Goal: Task Accomplishment & Management: Complete application form

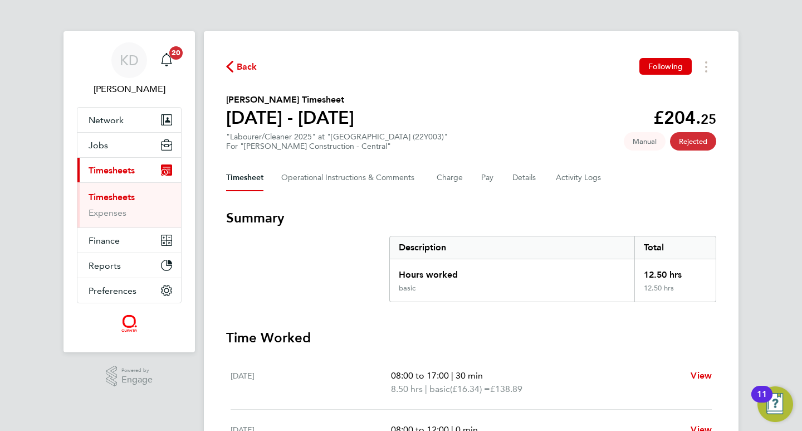
click at [120, 194] on link "Timesheets" at bounding box center [112, 197] width 46 height 11
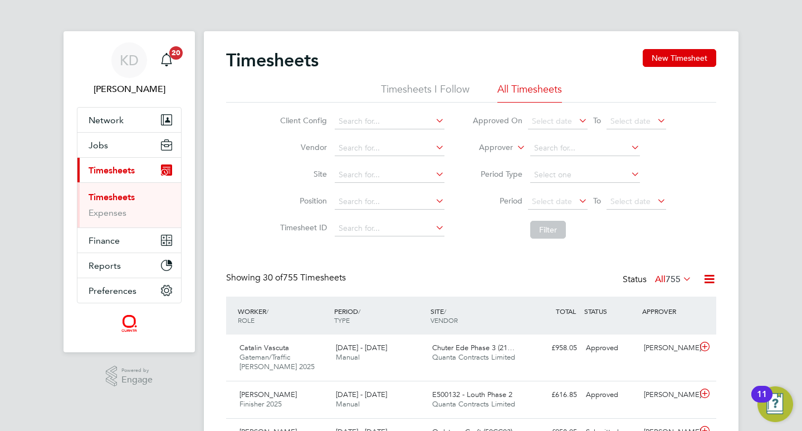
click at [655, 197] on icon at bounding box center [655, 201] width 0 height 16
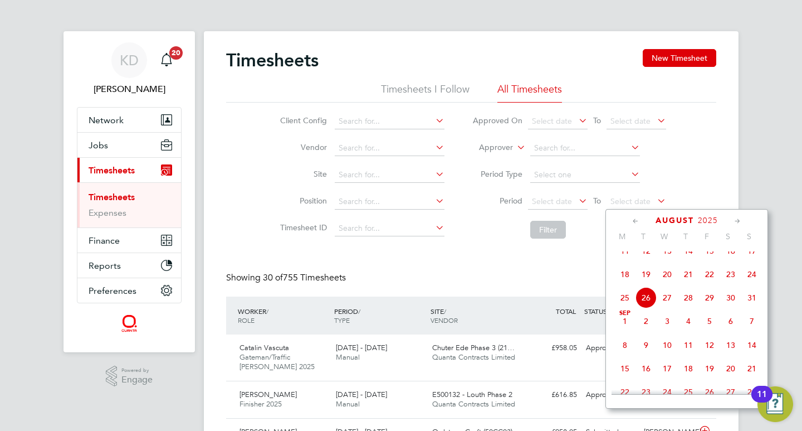
click at [730, 283] on span "23" at bounding box center [730, 274] width 21 height 21
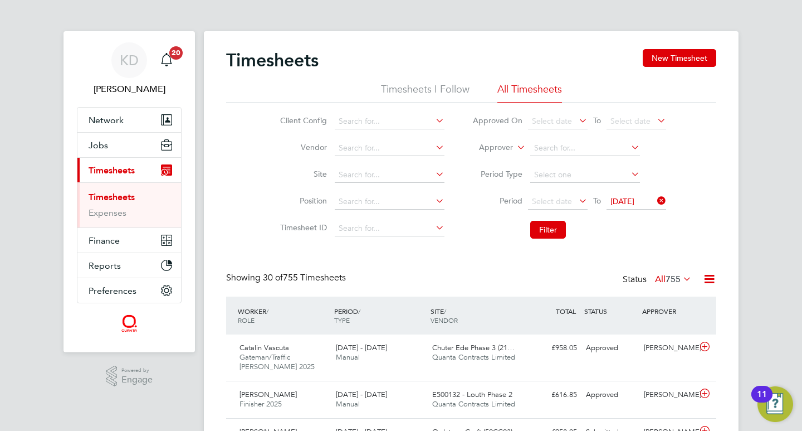
click at [655, 198] on icon at bounding box center [655, 201] width 0 height 16
click at [577, 199] on icon at bounding box center [577, 201] width 0 height 16
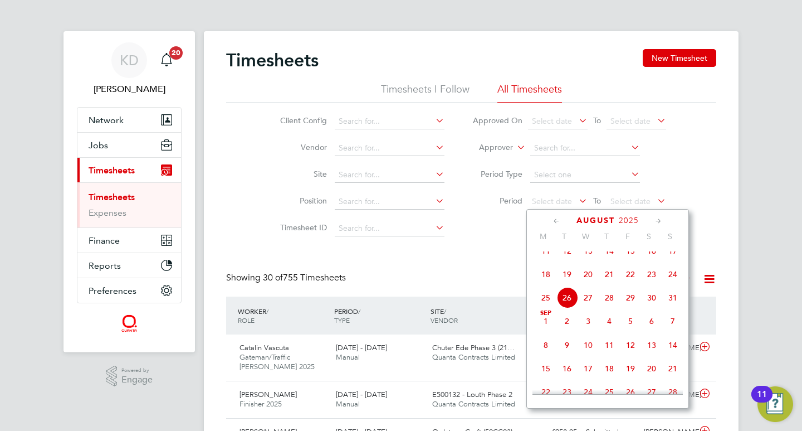
click at [630, 259] on span "15" at bounding box center [630, 250] width 21 height 21
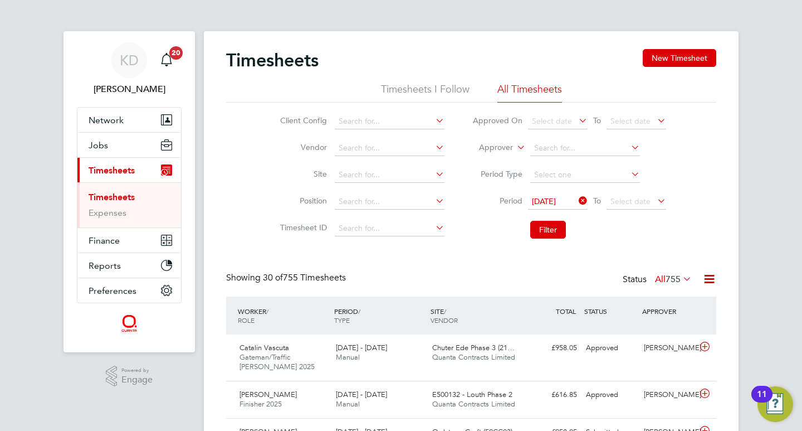
click at [655, 201] on icon at bounding box center [655, 201] width 0 height 16
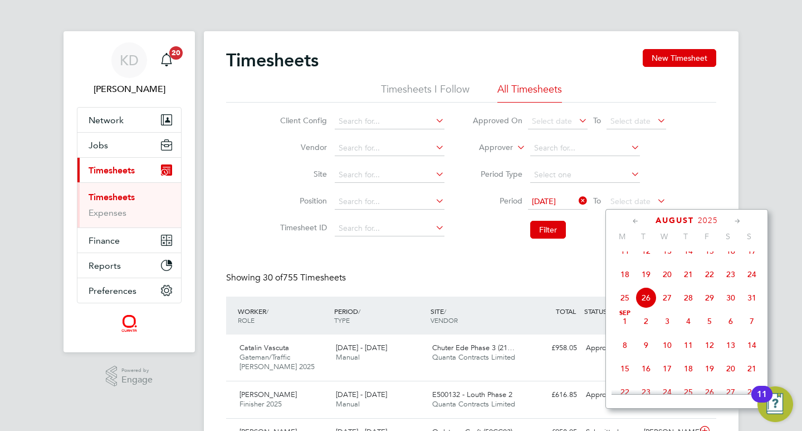
click at [708, 283] on span "22" at bounding box center [709, 274] width 21 height 21
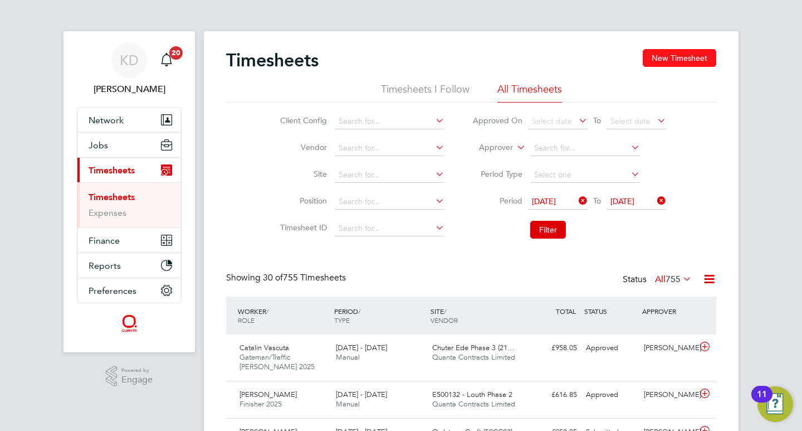
click at [689, 55] on button "New Timesheet" at bounding box center [680, 58] width 74 height 18
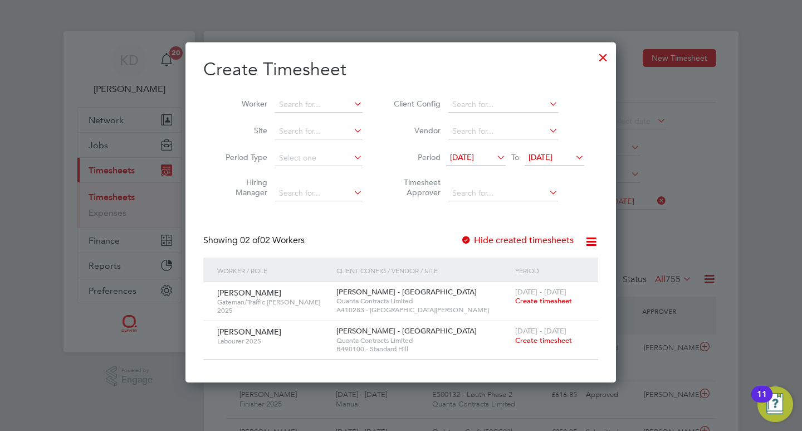
click at [530, 299] on span "Create timesheet" at bounding box center [543, 300] width 57 height 9
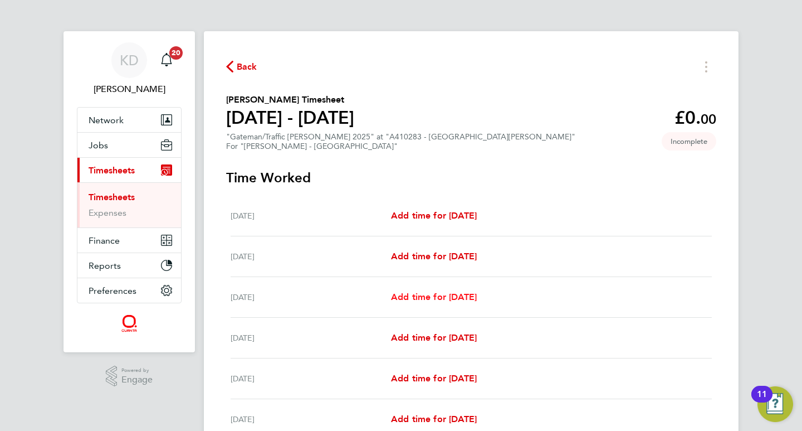
click at [439, 294] on span "Add time for [DATE]" at bounding box center [434, 296] width 86 height 11
select select "30"
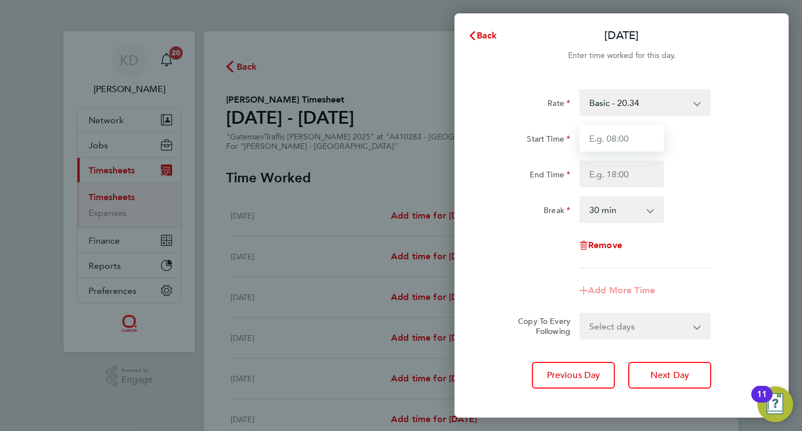
click at [625, 138] on input "Start Time" at bounding box center [622, 138] width 85 height 27
type input "07:30"
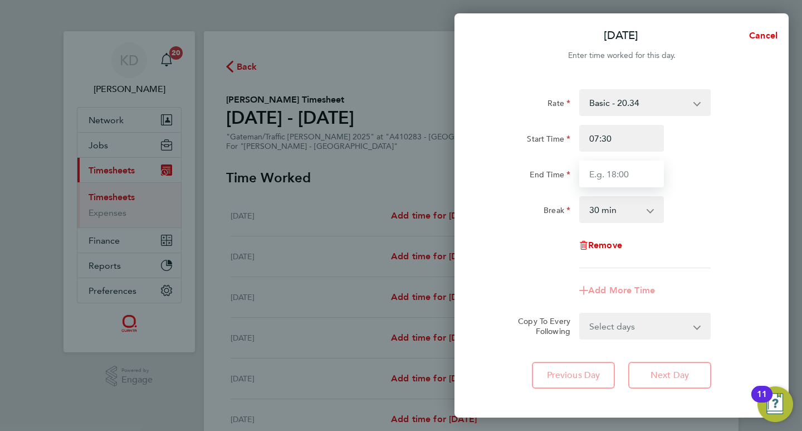
click at [607, 173] on input "End Time" at bounding box center [622, 173] width 85 height 27
type input "16:00"
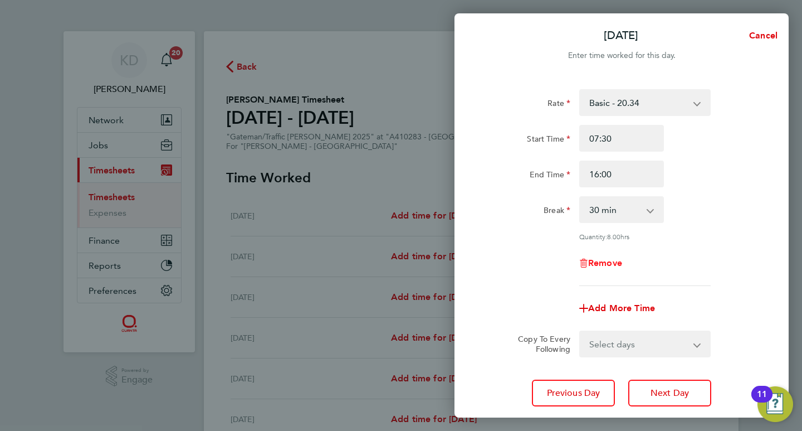
click at [625, 243] on div "Rate Basic - 20.34 AWR OT1 - 29.36 AWR OT 2 - 38.39 Start Time 07:30 End Time 1…" at bounding box center [622, 187] width 272 height 197
click at [635, 337] on select "Select days Day [DATE] [DATE] [DATE] [DATE]" at bounding box center [639, 344] width 117 height 25
select select "DAY"
click at [581, 332] on select "Select days Day [DATE] [DATE] [DATE] [DATE]" at bounding box center [639, 344] width 117 height 25
select select "[DATE]"
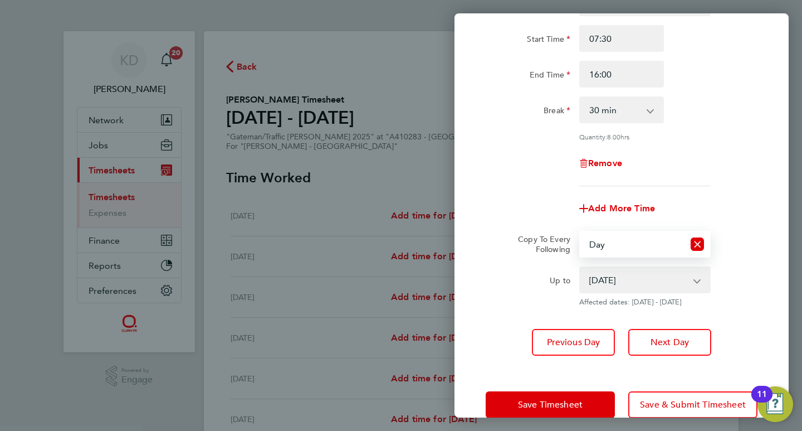
scroll to position [102, 0]
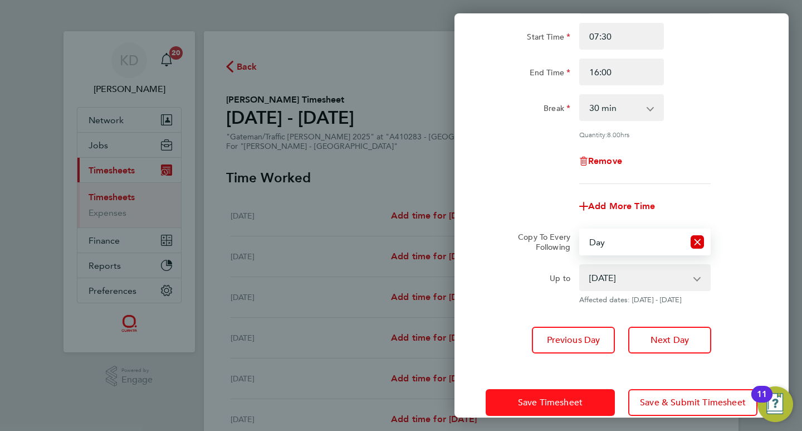
click at [545, 399] on span "Save Timesheet" at bounding box center [550, 402] width 65 height 11
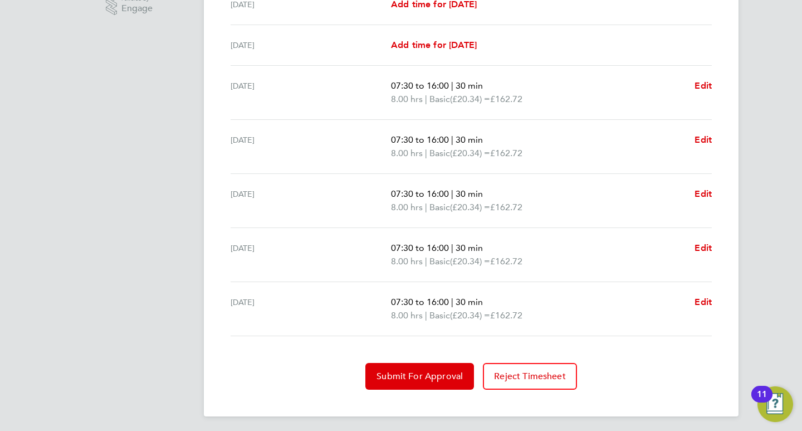
scroll to position [374, 0]
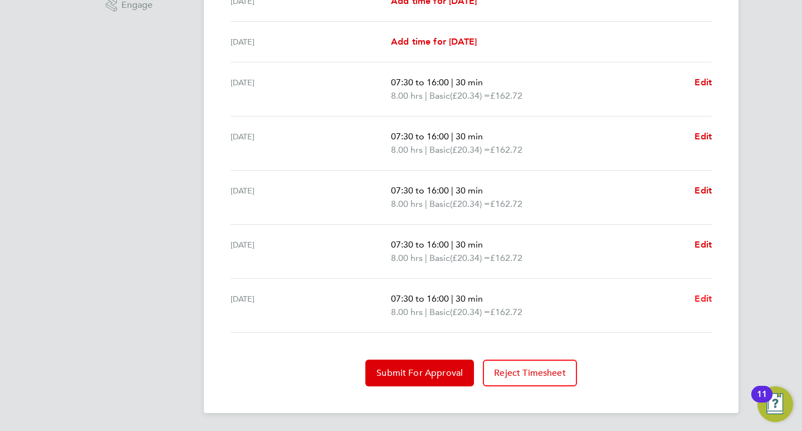
click at [698, 295] on span "Edit" at bounding box center [703, 298] width 17 height 11
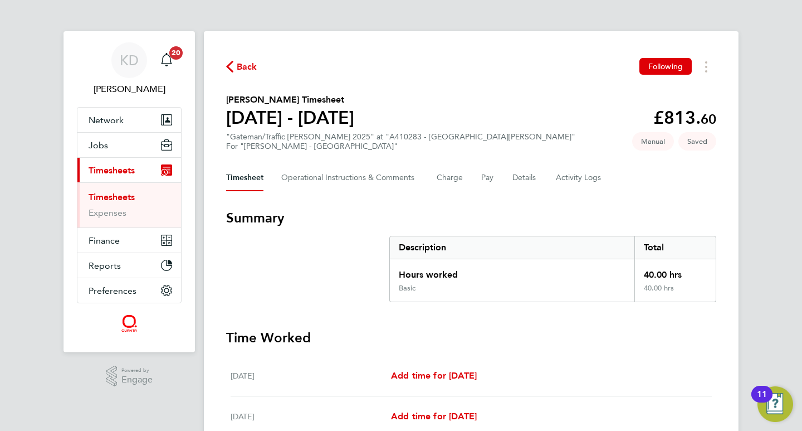
select select "30"
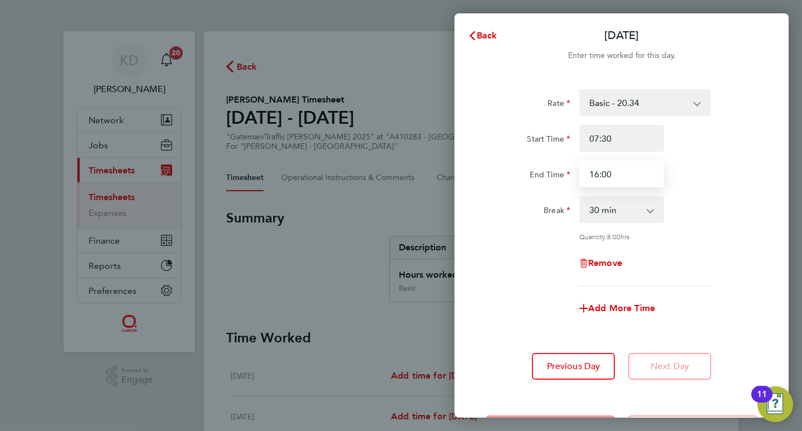
drag, startPoint x: 614, startPoint y: 174, endPoint x: 558, endPoint y: 173, distance: 55.7
click at [558, 173] on div "End Time 16:00" at bounding box center [621, 173] width 281 height 27
type input "15:00"
click at [634, 205] on select "0 min 15 min 30 min 45 min 60 min 75 min 90 min" at bounding box center [615, 209] width 69 height 25
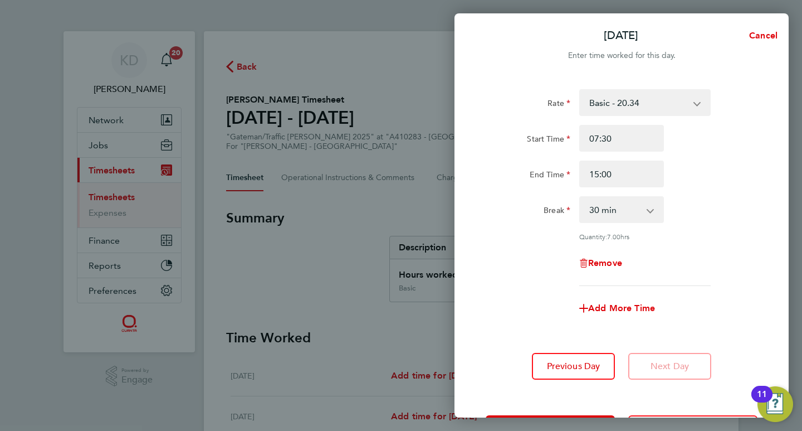
click at [685, 223] on div "Rate Basic - 20.34 AWR OT1 - 29.36 AWR OT 2 - 38.39 Start Time 07:30 End Time 1…" at bounding box center [622, 187] width 272 height 197
click at [608, 308] on span "Add More Time" at bounding box center [621, 308] width 67 height 11
select select "null"
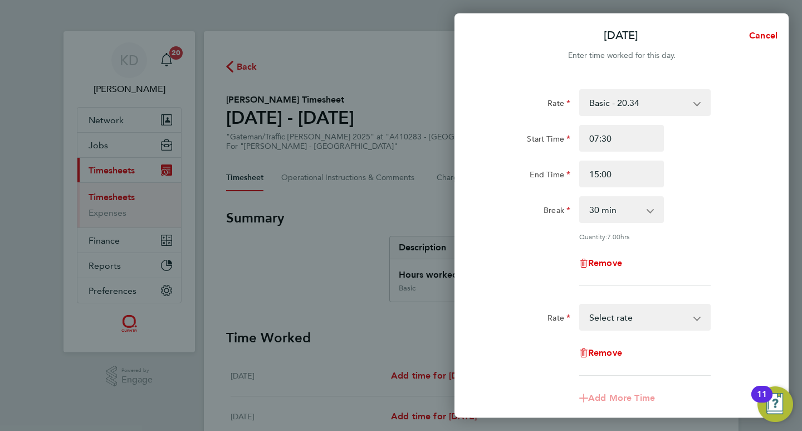
click at [622, 321] on select "Basic - 20.34 AWR OT1 - 29.36 AWR OT 2 - 38.39 Select rate" at bounding box center [639, 317] width 116 height 25
select select "30"
click at [611, 352] on input "Start Time" at bounding box center [622, 352] width 85 height 27
type input "15:00"
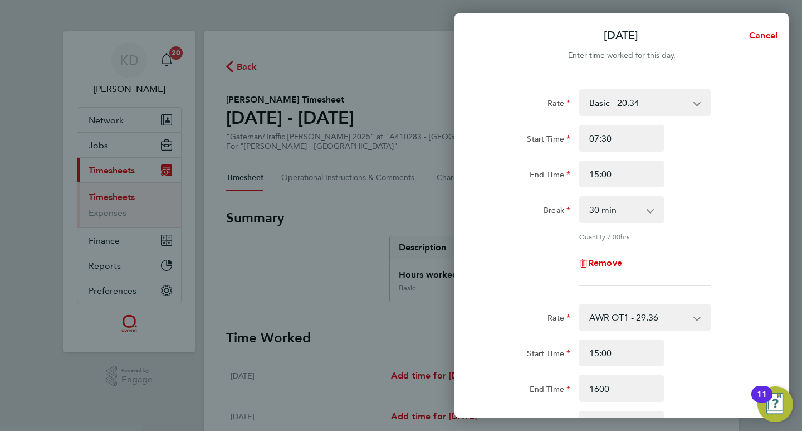
type input "16:00"
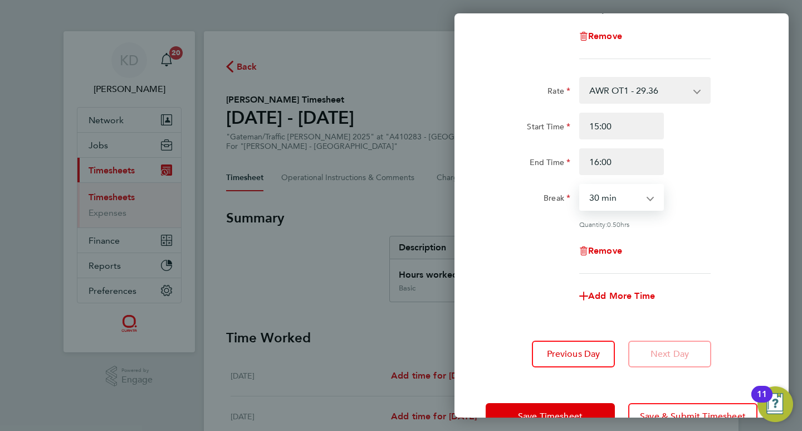
scroll to position [232, 0]
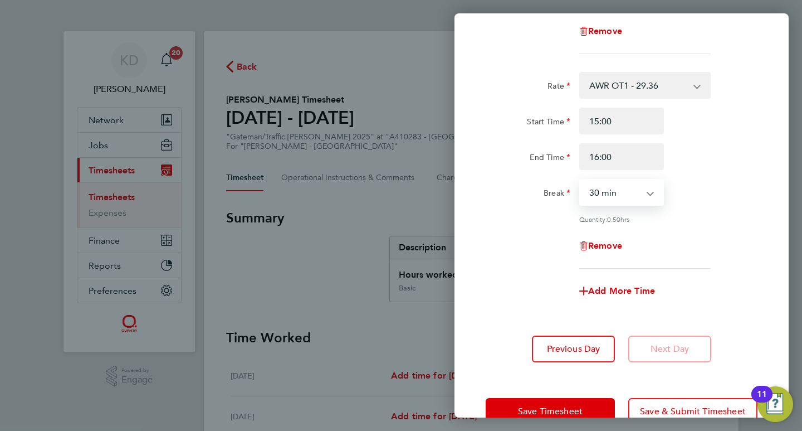
click at [641, 191] on select "0 min 15 min 30 min 45 min" at bounding box center [615, 192] width 69 height 25
select select "0"
click at [581, 180] on select "0 min 15 min 30 min 45 min" at bounding box center [615, 192] width 69 height 25
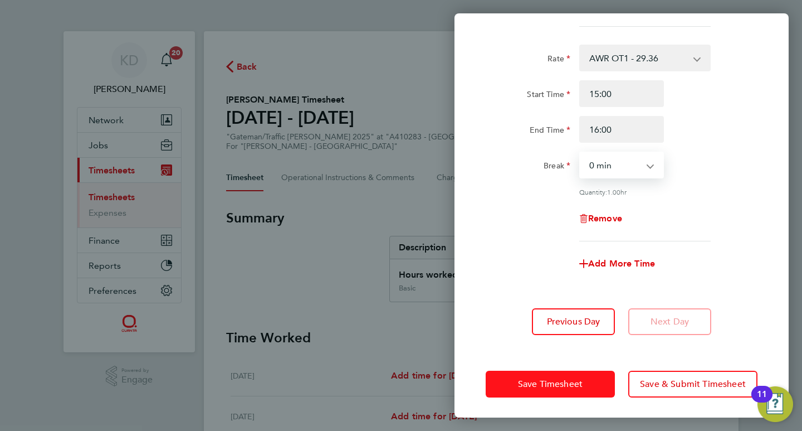
click at [557, 379] on span "Save Timesheet" at bounding box center [550, 383] width 65 height 11
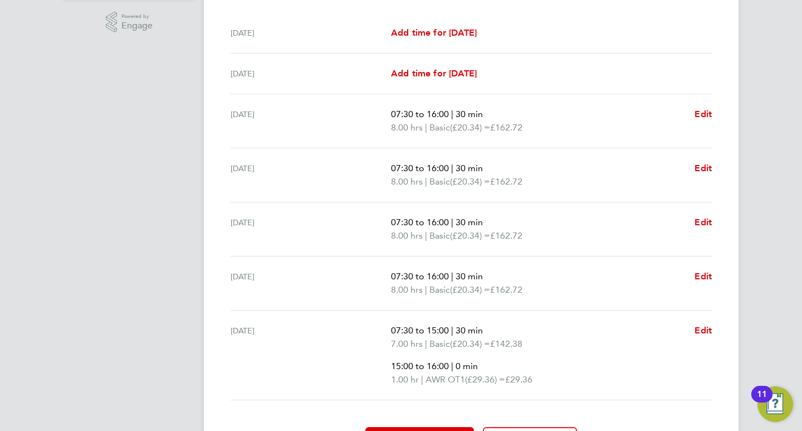
scroll to position [421, 0]
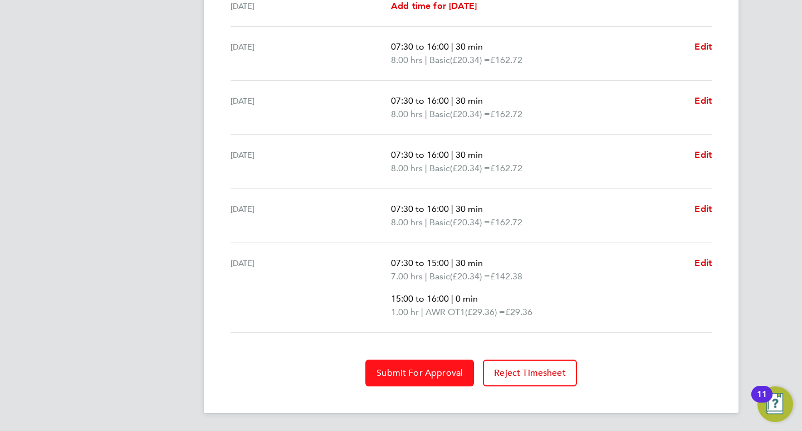
click at [431, 371] on span "Submit For Approval" at bounding box center [420, 372] width 86 height 11
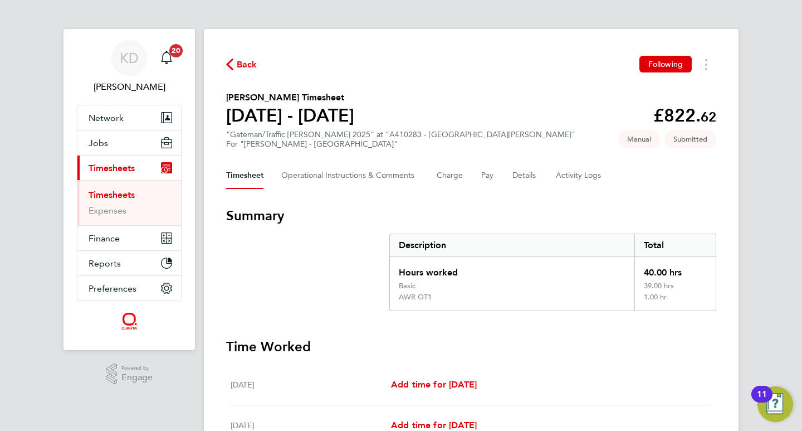
scroll to position [0, 0]
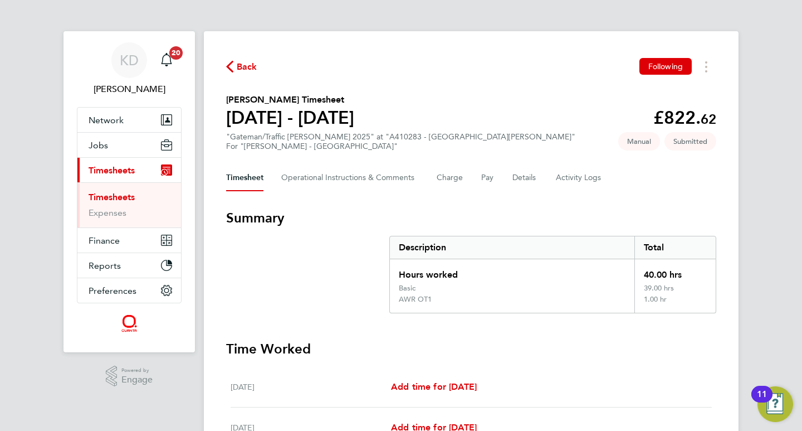
click at [119, 197] on link "Timesheets" at bounding box center [112, 197] width 46 height 11
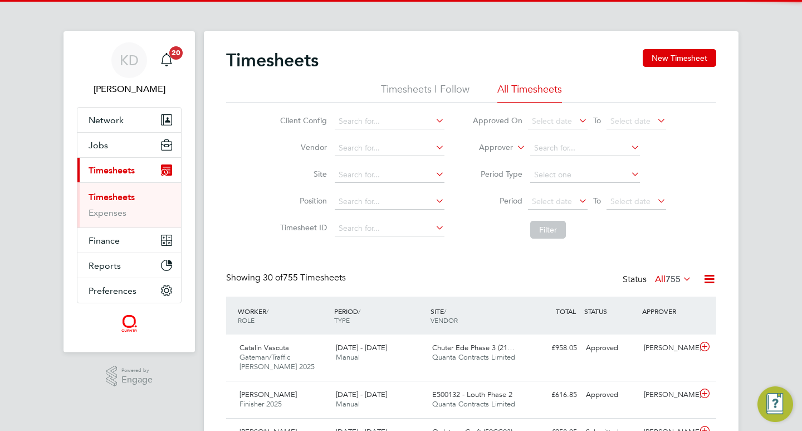
scroll to position [37, 97]
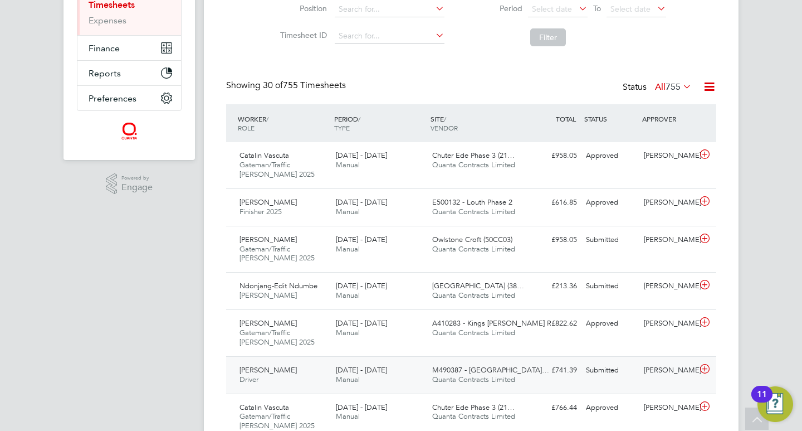
click at [357, 368] on span "[DATE] - [DATE]" at bounding box center [361, 369] width 51 height 9
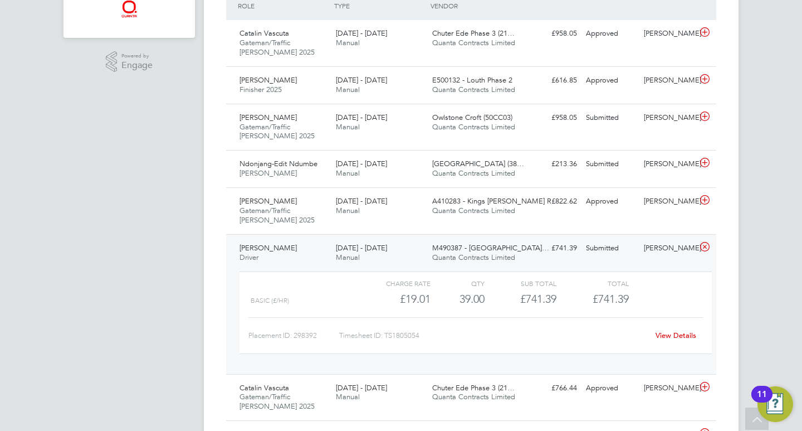
click at [671, 333] on link "View Details" at bounding box center [676, 334] width 41 height 9
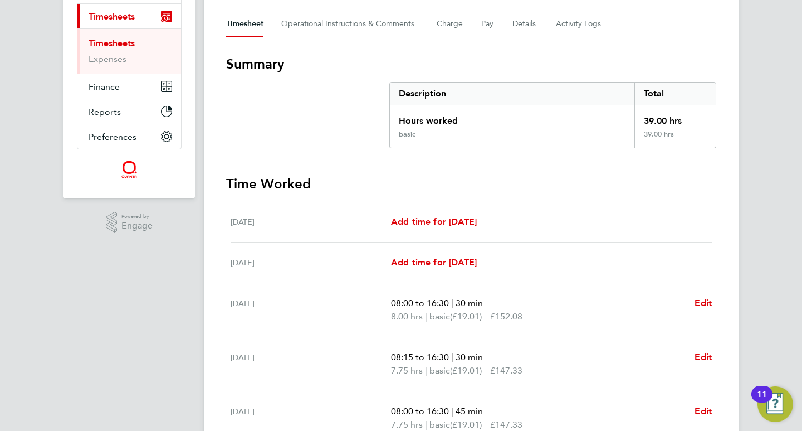
scroll to position [148, 0]
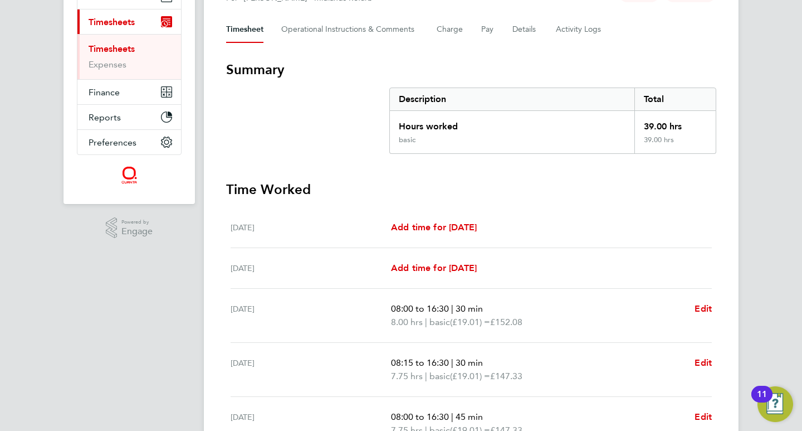
click at [121, 47] on link "Timesheets" at bounding box center [112, 48] width 46 height 11
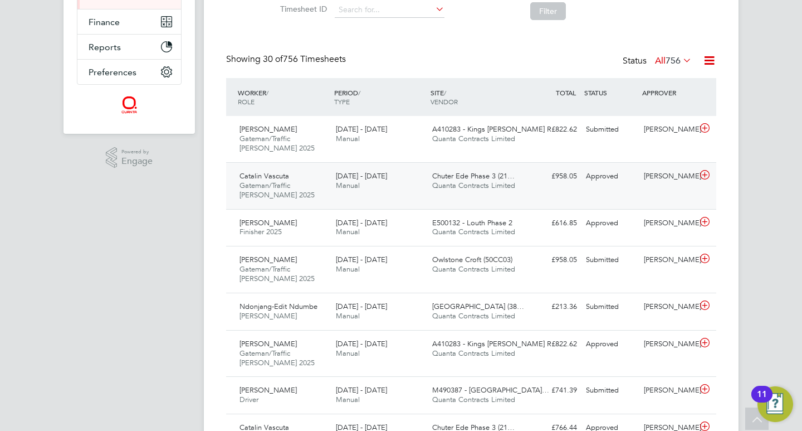
click at [377, 196] on div "Catalin Vascuta Gateman/Traffic Marshall 2025 16 - 22 Aug 2025 16 - 22 Aug 2025…" at bounding box center [471, 185] width 490 height 47
